Goal: Information Seeking & Learning: Learn about a topic

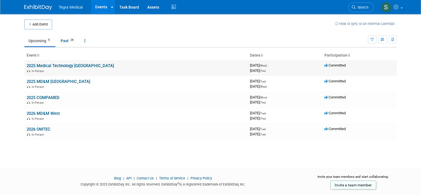
click at [48, 66] on link "2025 Medical Technology [GEOGRAPHIC_DATA]" at bounding box center [70, 65] width 87 height 5
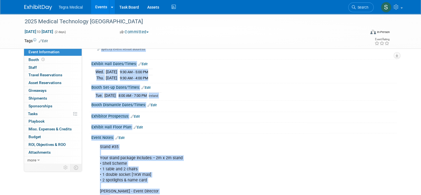
scroll to position [50, 0]
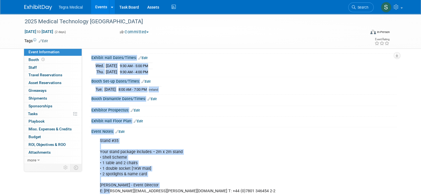
drag, startPoint x: 85, startPoint y: 56, endPoint x: 136, endPoint y: 131, distance: 90.2
copy div "Event Website: Edit Event Venue Name: [GEOGRAPHIC_DATA] Event Venue Address: Sp…"
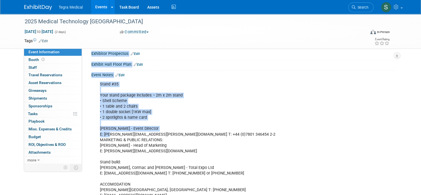
scroll to position [105, 0]
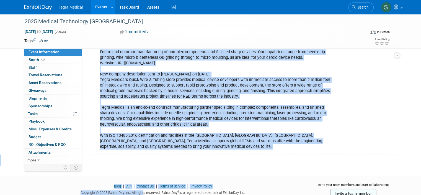
scroll to position [350, 0]
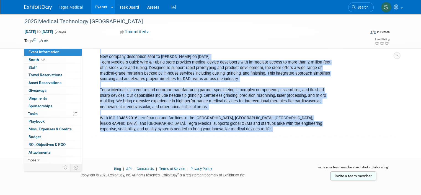
drag, startPoint x: 95, startPoint y: 83, endPoint x: 147, endPoint y: 136, distance: 74.6
copy div "Lorem #46 Ipsu dolor sitamet consecte: • 6a e 9s doeiu • Tempo Incidi • 9 utlab…"
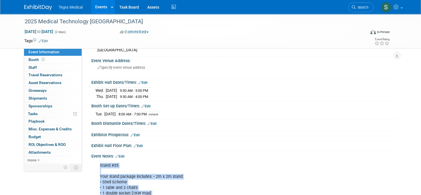
scroll to position [55, 0]
